Goal: Task Accomplishment & Management: Manage account settings

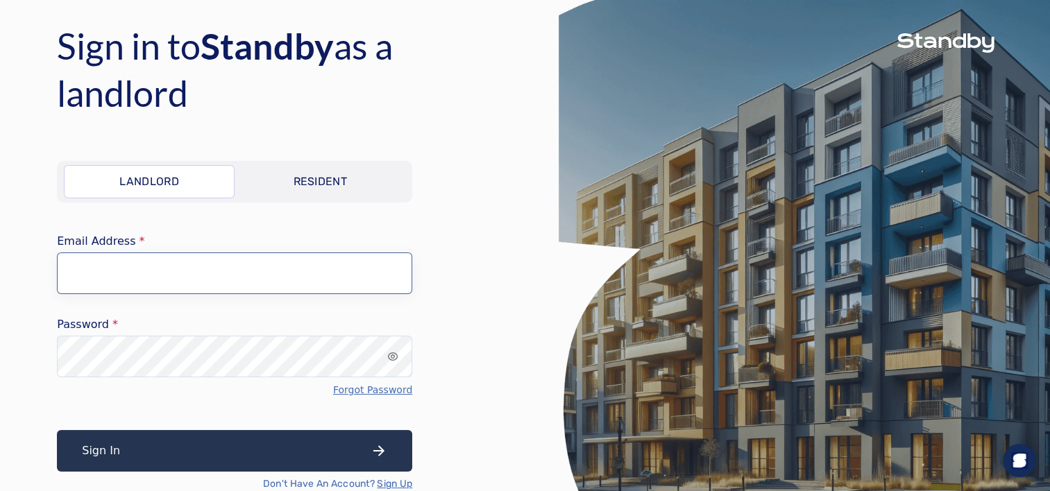
type input "**********"
click at [135, 458] on button "Sign In" at bounding box center [234, 451] width 355 height 42
